Goal: Task Accomplishment & Management: Use online tool/utility

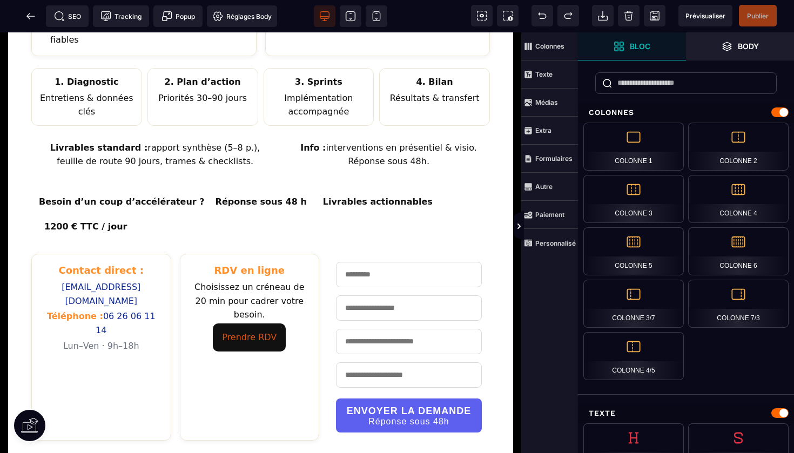
scroll to position [516, 0]
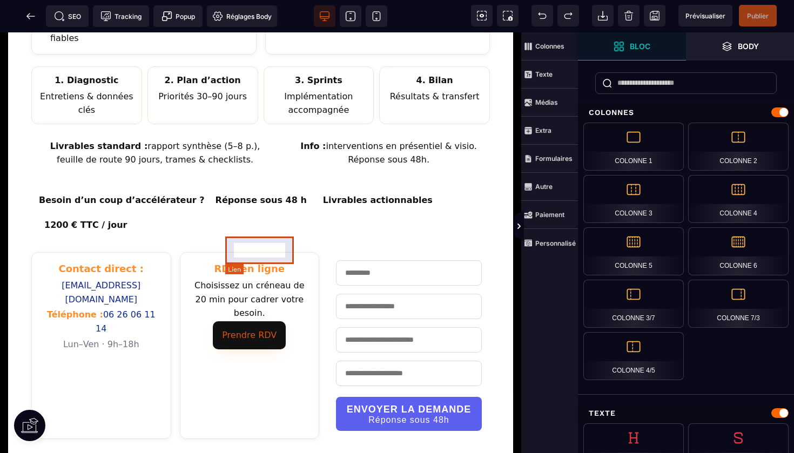
click at [268, 321] on link "Prendre RDV" at bounding box center [249, 335] width 73 height 28
select select
select select "***"
select select
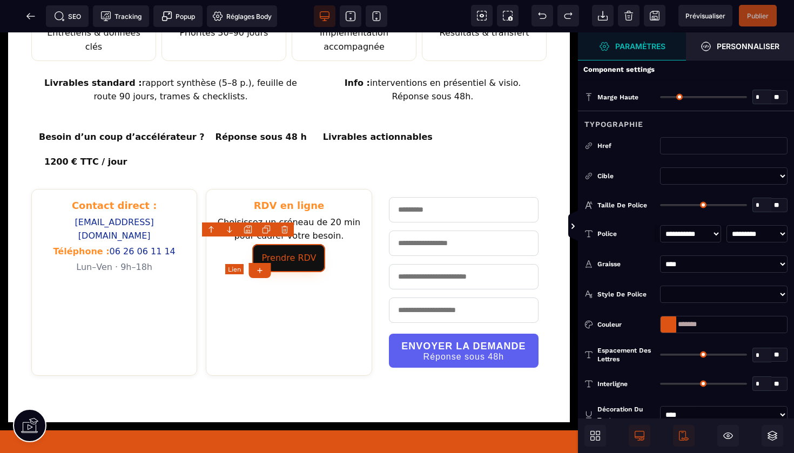
type input "*"
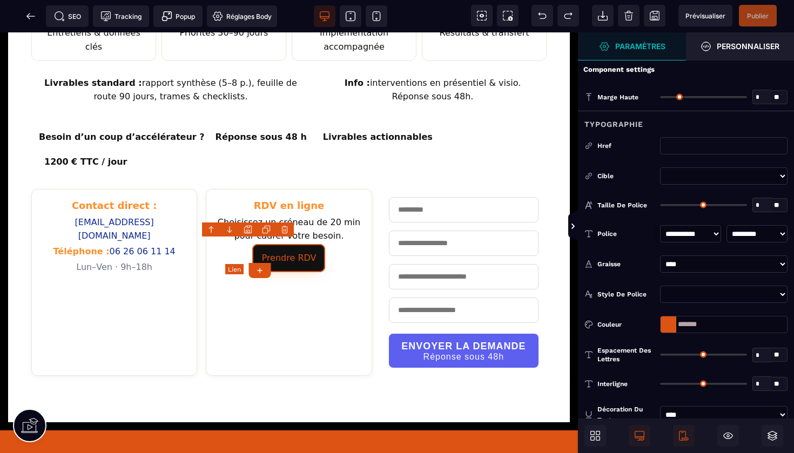
type input "*"
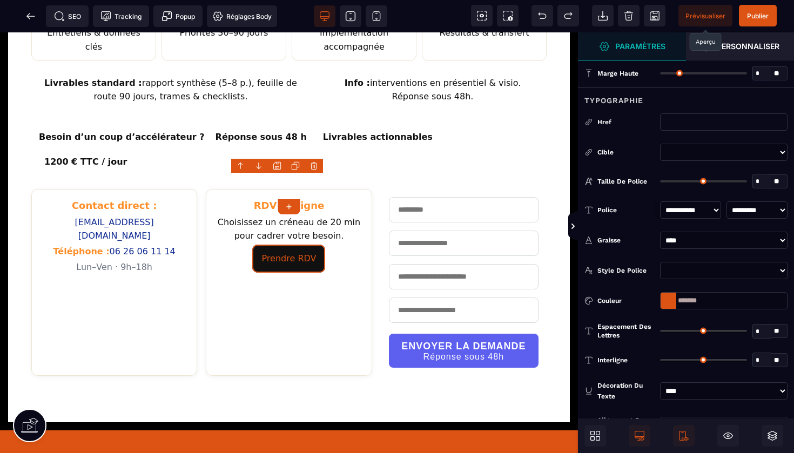
click at [702, 11] on span "Prévisualiser" at bounding box center [705, 16] width 54 height 22
click at [697, 17] on span "Prévisualiser" at bounding box center [705, 16] width 40 height 8
